Goal: Subscribe to service/newsletter

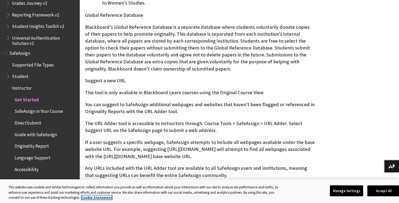
scroll to position [391, 0]
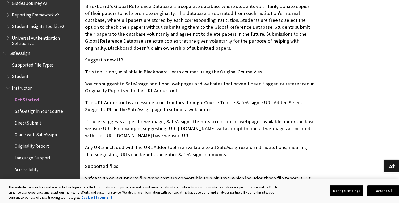
click at [32, 122] on span "DirectSubmit" at bounding box center [28, 121] width 27 height 7
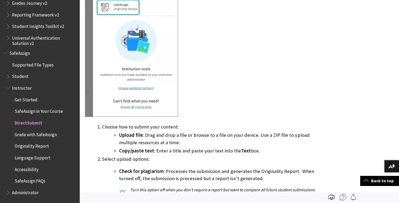
scroll to position [910, 0]
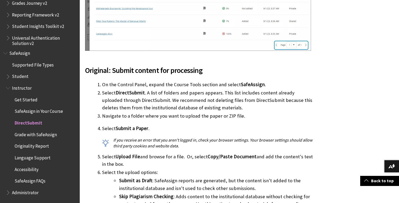
click at [23, 5] on span "Grades Journey v2" at bounding box center [29, 2] width 35 height 7
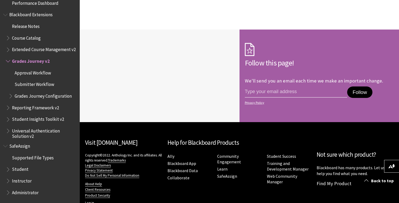
scroll to position [316, 0]
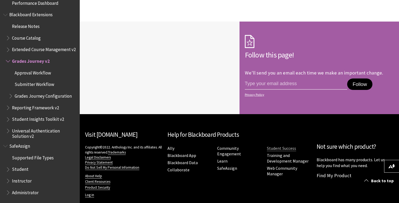
click at [267, 151] on link "Student Success" at bounding box center [281, 148] width 29 height 6
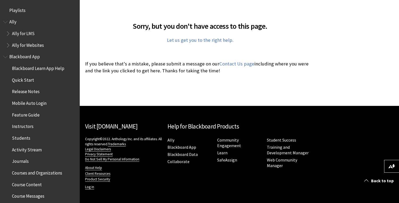
scroll to position [115, 0]
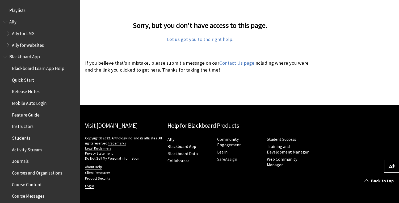
click at [222, 156] on link "SafeAssign" at bounding box center [227, 159] width 20 height 6
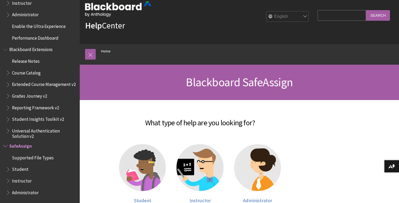
scroll to position [10, 0]
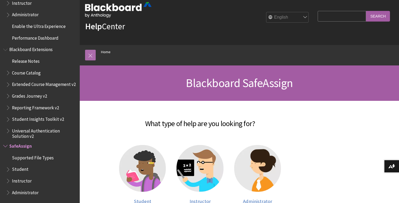
click at [92, 54] on link at bounding box center [90, 55] width 11 height 11
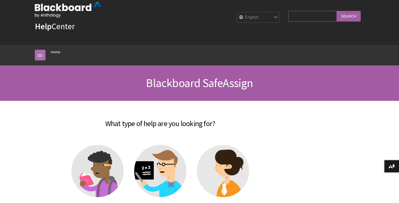
click at [35, 57] on link at bounding box center [40, 55] width 11 height 11
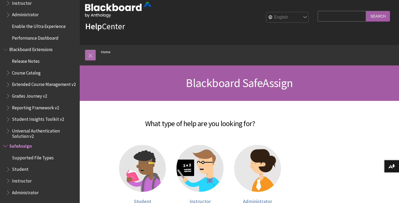
click at [88, 56] on link at bounding box center [90, 55] width 11 height 11
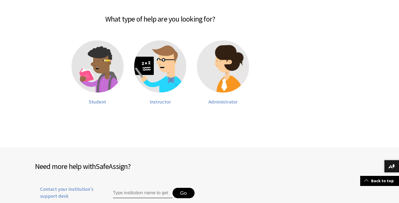
scroll to position [106, 0]
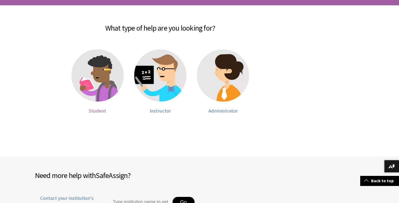
click at [92, 84] on img at bounding box center [97, 75] width 52 height 52
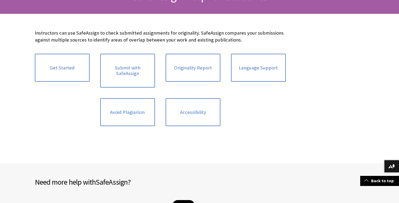
scroll to position [93, 0]
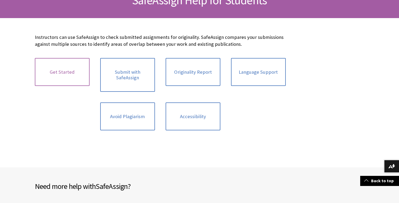
click at [54, 69] on link "Get Started" at bounding box center [62, 72] width 55 height 28
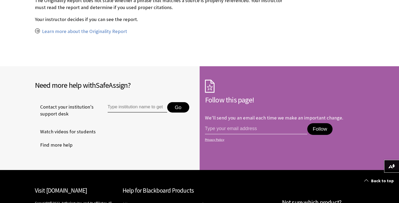
scroll to position [482, 0]
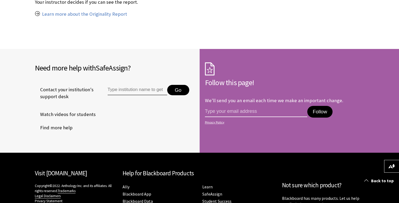
click at [219, 107] on input "email address" at bounding box center [256, 111] width 103 height 11
type input "charity.nwosa@yahoo.com"
click at [321, 106] on button "Follow" at bounding box center [319, 112] width 25 height 12
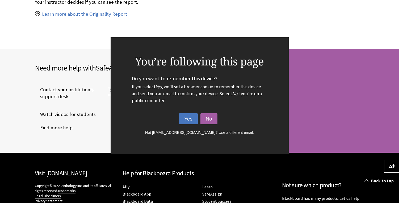
click at [188, 119] on button "Yes" at bounding box center [188, 118] width 19 height 11
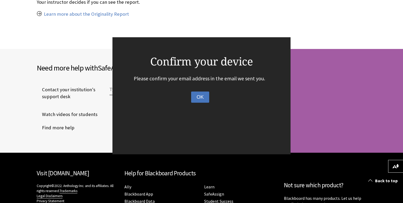
click at [203, 99] on button "OK" at bounding box center [200, 96] width 18 height 11
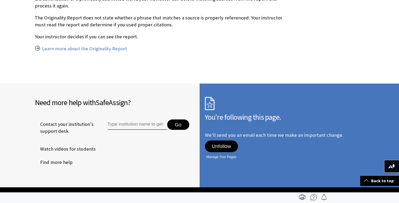
click at [226, 141] on button "Unfollow" at bounding box center [221, 146] width 33 height 12
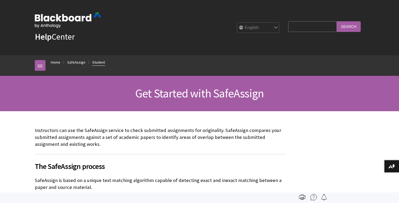
click at [98, 63] on link "Student" at bounding box center [98, 62] width 13 height 7
